Goal: Find specific page/section: Locate a particular part of the current website

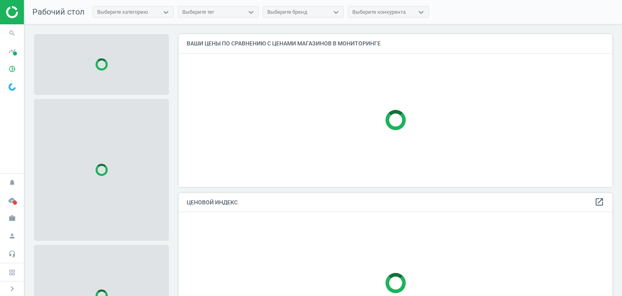
scroll to position [165, 440]
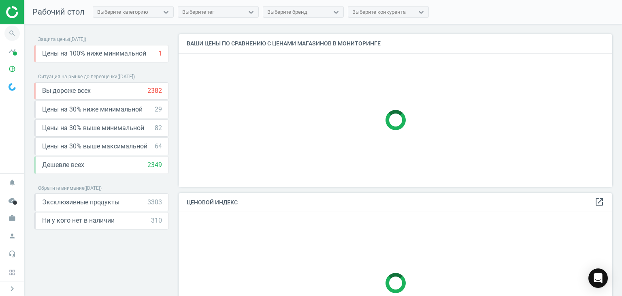
click at [18, 39] on span "search" at bounding box center [12, 33] width 24 height 18
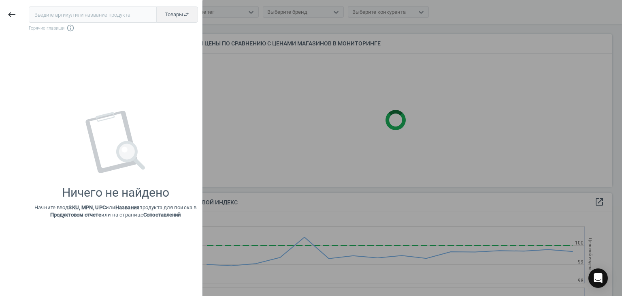
scroll to position [199, 440]
paste input "377383"
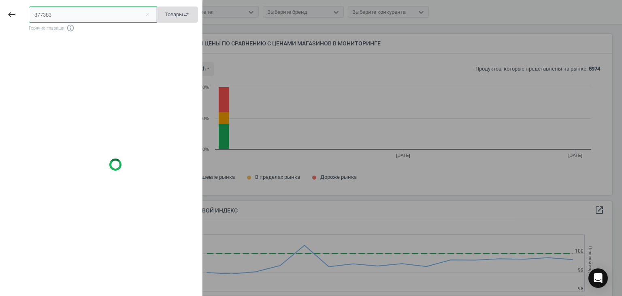
scroll to position [173, 440]
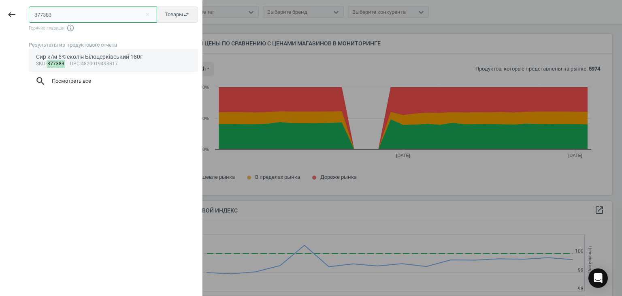
type input "377383"
click at [92, 58] on div "Сир к/м 5% еколін Білоцерківський 180г" at bounding box center [113, 57] width 155 height 8
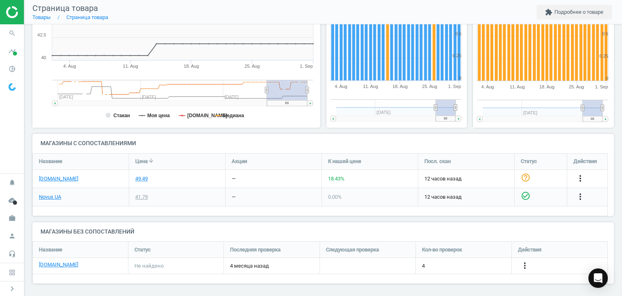
scroll to position [166, 0]
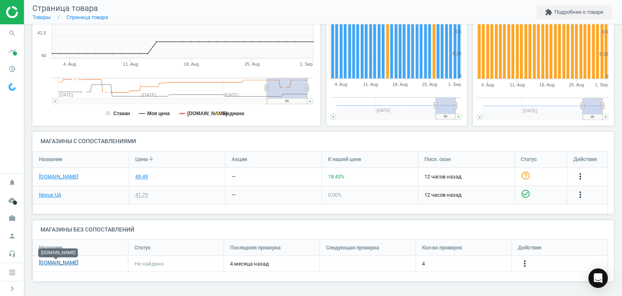
click at [68, 264] on link "atbmarket.com" at bounding box center [58, 262] width 39 height 7
click at [525, 261] on icon "more_vert" at bounding box center [525, 263] width 10 height 10
click at [187, 226] on h4 "Магазины без сопоставлений" at bounding box center [323, 229] width 582 height 19
